Goal: Task Accomplishment & Management: Manage account settings

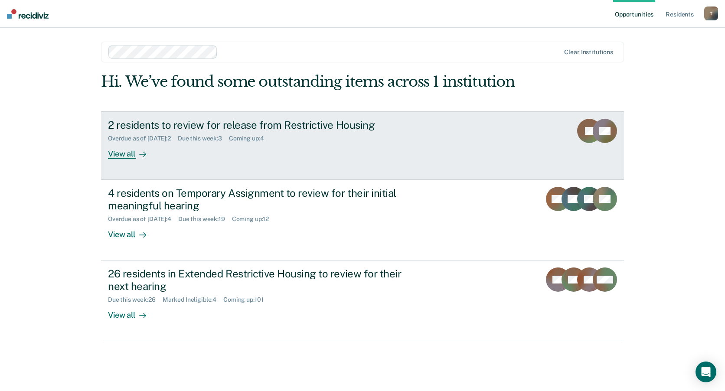
click at [237, 125] on div "2 residents to review for release from Restrictive Housing" at bounding box center [260, 125] width 305 height 13
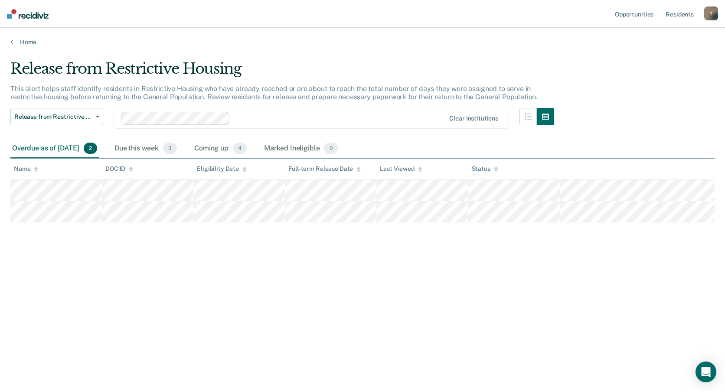
drag, startPoint x: 85, startPoint y: 43, endPoint x: 569, endPoint y: 58, distance: 484.4
click at [569, 58] on main "Release from Restrictive Housing This alert helps staff identify residents in R…" at bounding box center [362, 217] width 725 height 343
click at [147, 147] on div "Due this week 3" at bounding box center [146, 148] width 66 height 19
